Goal: Find specific page/section: Find specific page/section

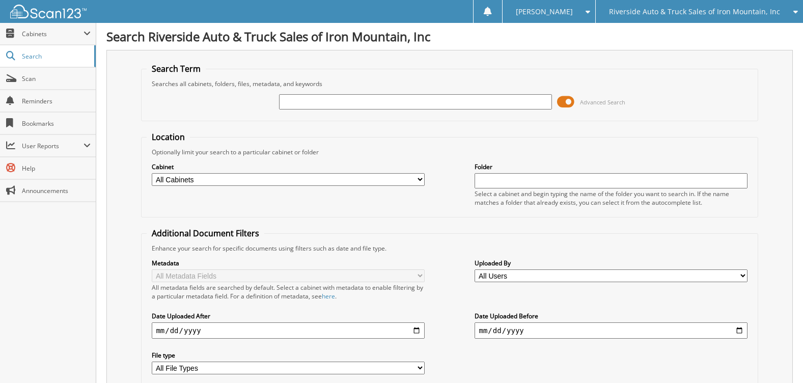
click at [294, 103] on input "text" at bounding box center [415, 101] width 272 height 15
click at [296, 99] on input "text" at bounding box center [415, 101] width 272 height 15
type input "0"
type input "1"
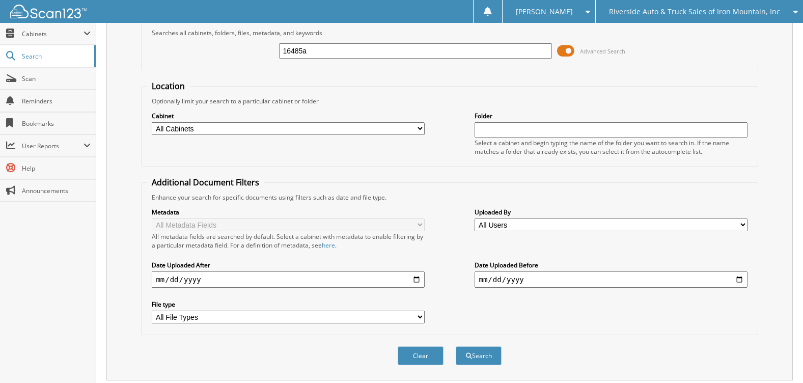
scroll to position [79, 0]
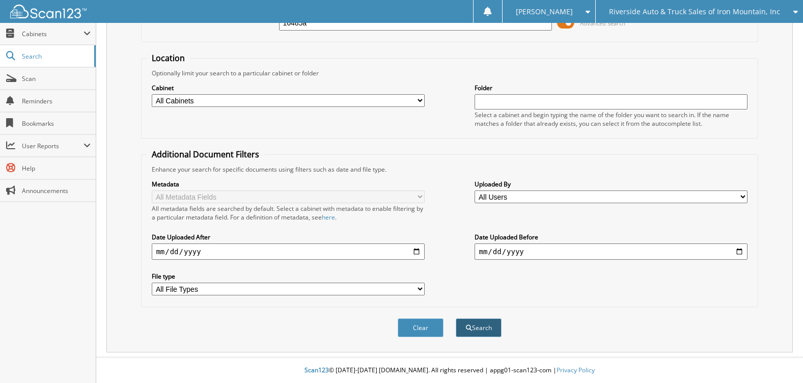
type input "16485a"
click at [492, 327] on button "Search" at bounding box center [479, 327] width 46 height 19
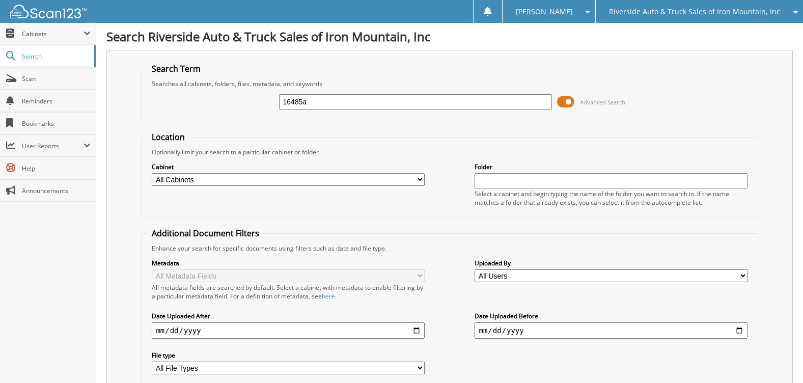
click at [321, 101] on input "16485a" at bounding box center [415, 101] width 272 height 15
type input "16485"
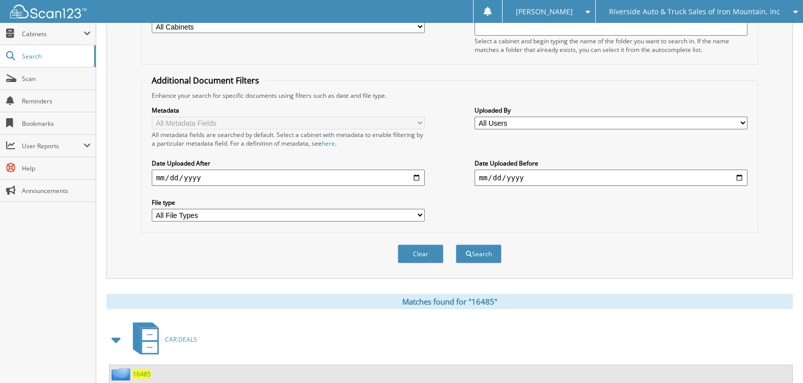
scroll to position [306, 0]
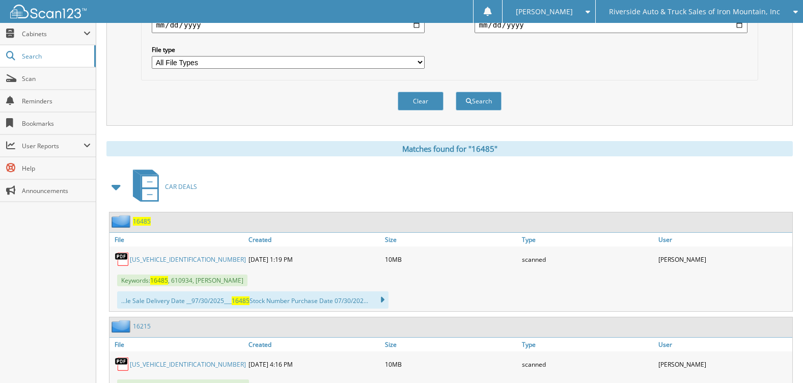
click at [143, 261] on link "[US_VEHICLE_IDENTIFICATION_NUMBER]" at bounding box center [188, 259] width 116 height 9
